Goal: Transaction & Acquisition: Purchase product/service

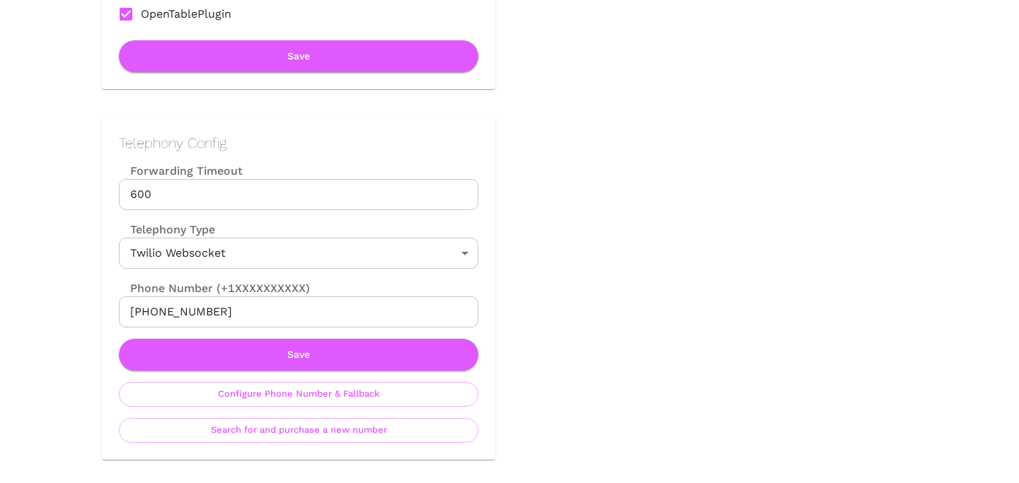
scroll to position [613, 0]
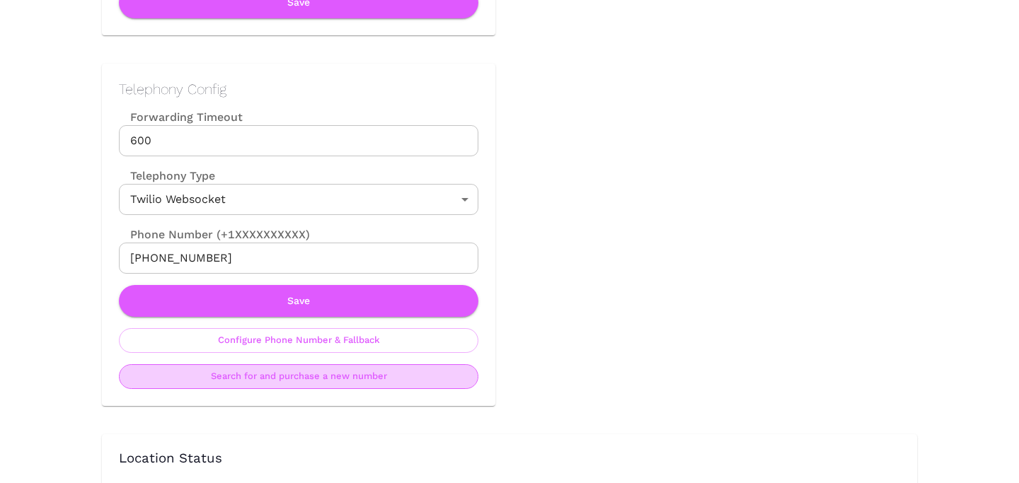
click at [307, 375] on button "Search for and purchase a new number" at bounding box center [298, 376] width 359 height 25
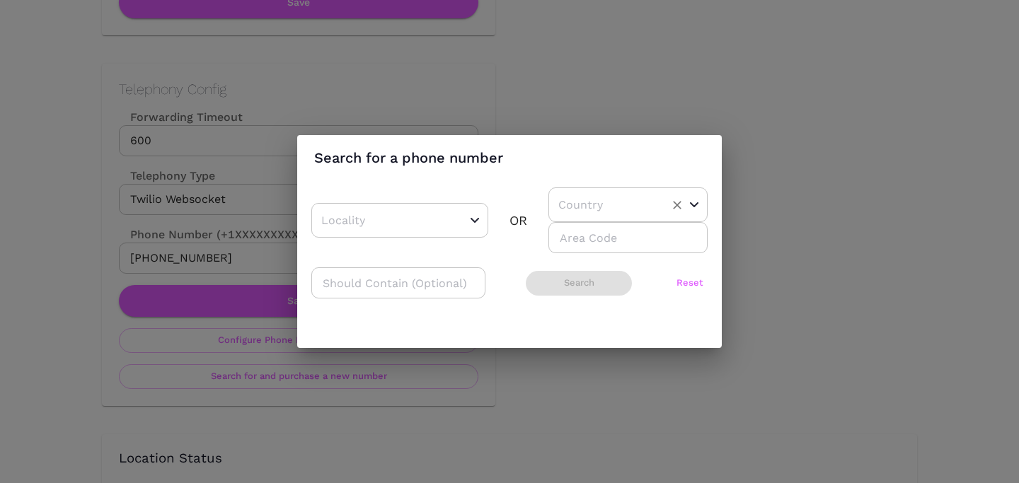
click at [579, 208] on input "text" at bounding box center [606, 205] width 103 height 22
click at [574, 232] on li "US" at bounding box center [622, 240] width 149 height 25
type input "US"
click at [574, 258] on div "​ OR US ​ ​ ​ Search Reset" at bounding box center [509, 249] width 396 height 125
click at [574, 245] on input "number" at bounding box center [627, 237] width 159 height 31
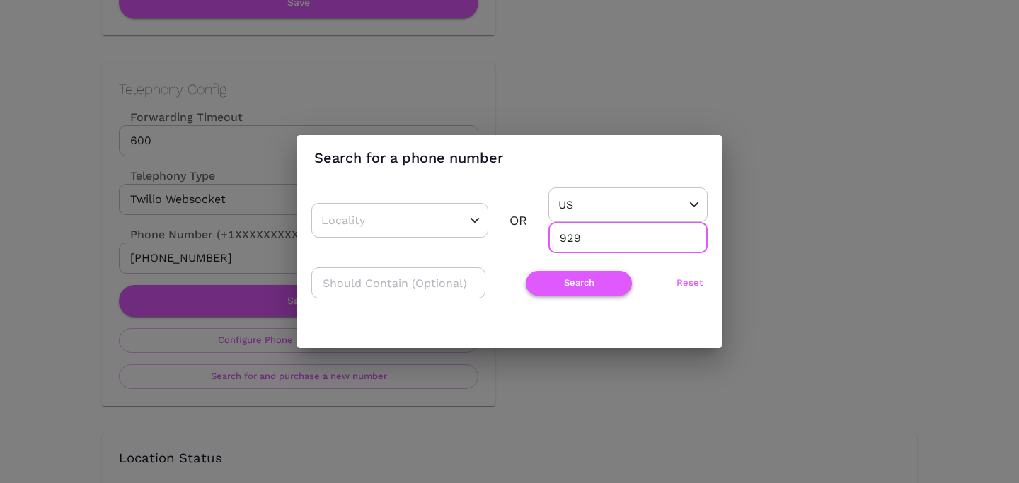
type input "929"
click at [547, 290] on button "Search" at bounding box center [579, 283] width 106 height 25
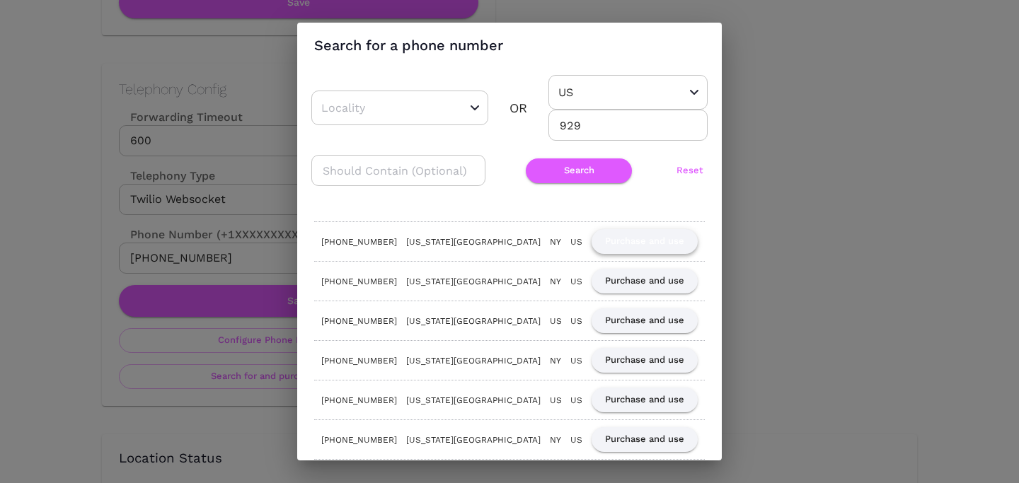
click at [623, 248] on button "Purchase and use" at bounding box center [644, 241] width 106 height 25
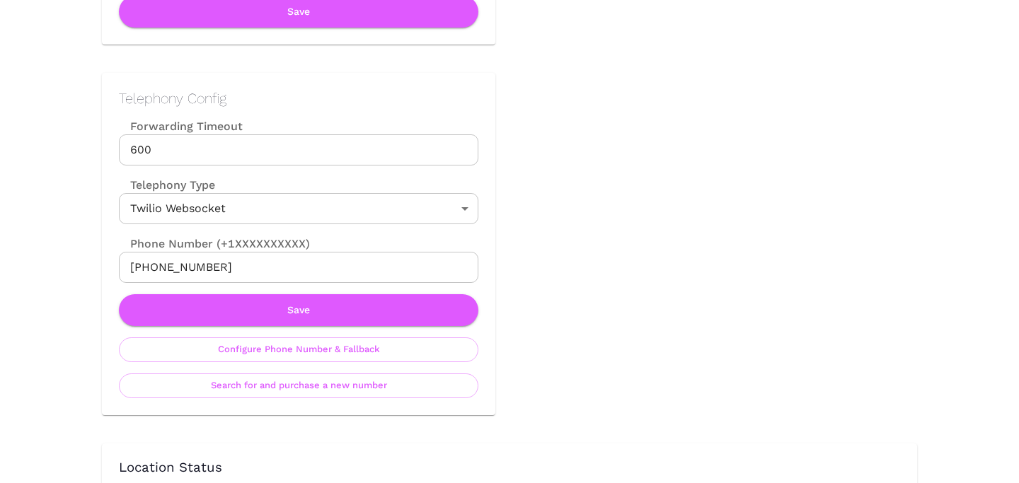
scroll to position [606, 0]
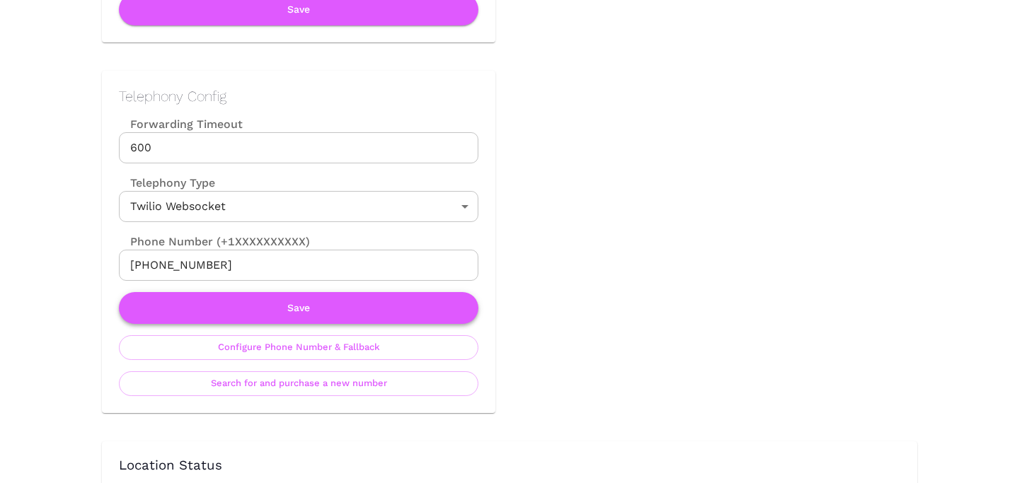
click at [342, 308] on button "Save" at bounding box center [298, 308] width 359 height 32
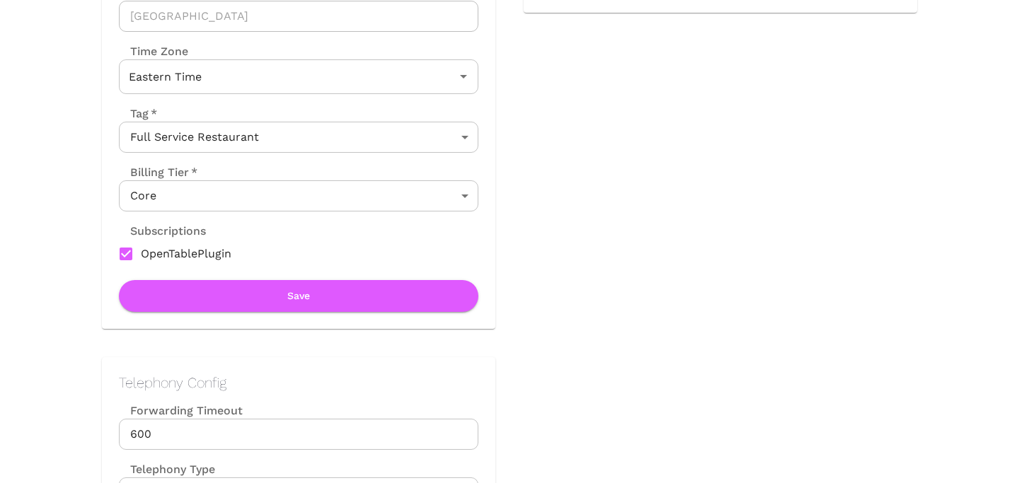
scroll to position [462, 0]
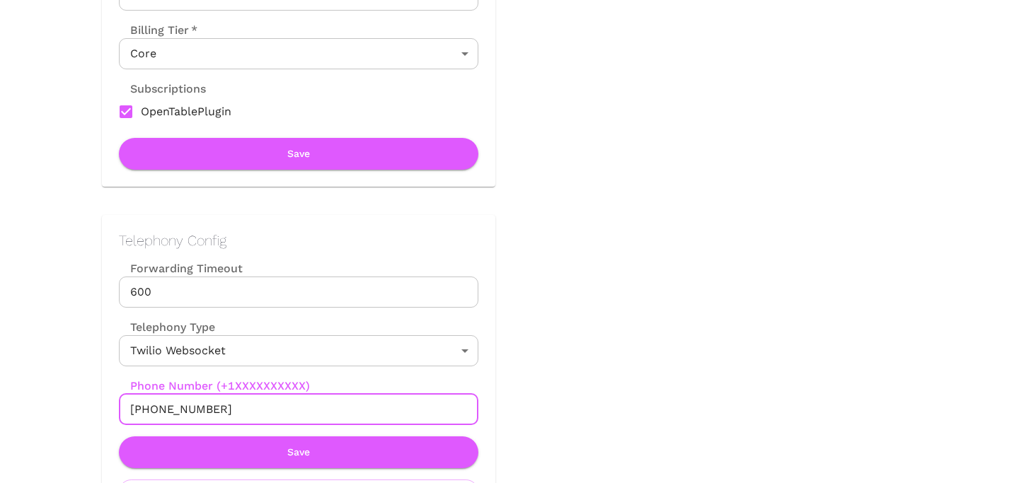
click at [148, 409] on input "[PHONE_NUMBER]" at bounding box center [298, 409] width 359 height 31
drag, startPoint x: 143, startPoint y: 409, endPoint x: 287, endPoint y: 409, distance: 144.3
click at [287, 409] on input "[PHONE_NUMBER]" at bounding box center [298, 409] width 359 height 31
